Goal: Task Accomplishment & Management: Manage account settings

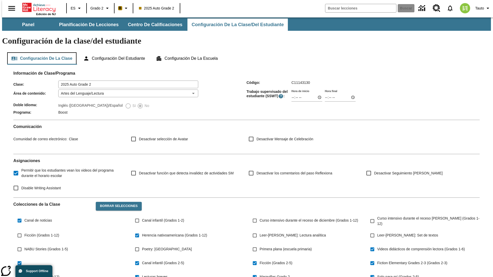
click at [40, 52] on button "Configuración de la clase" at bounding box center [41, 58] width 69 height 12
type input "17:35"
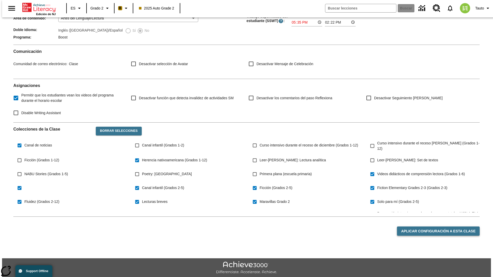
type input "17:35"
click at [442, 227] on button "Aplicar configuración a esta clase" at bounding box center [438, 232] width 83 height 10
type input "23:35"
type input "23:36"
click at [442, 227] on button "Aplicar configuración a esta clase" at bounding box center [438, 232] width 83 height 10
